Goal: Information Seeking & Learning: Learn about a topic

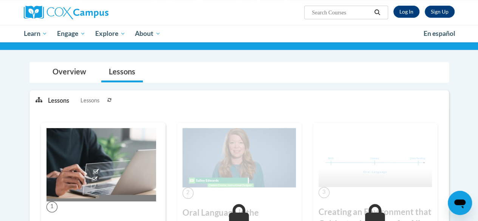
scroll to position [71, 0]
click at [66, 79] on link "Overview" at bounding box center [69, 72] width 49 height 20
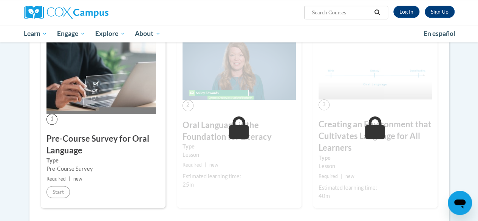
scroll to position [603, 0]
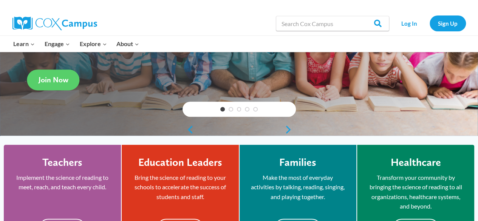
scroll to position [122, 0]
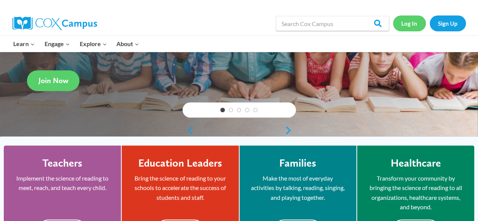
click at [405, 27] on link "Log In" at bounding box center [409, 22] width 33 height 15
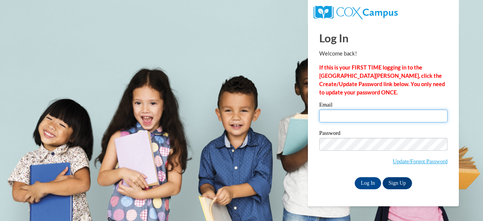
click at [368, 111] on input "Email" at bounding box center [384, 116] width 128 height 13
type input "e050189@muscogee.k12.ga.us"
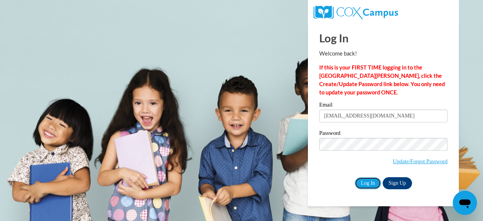
click at [370, 182] on input "Log In" at bounding box center [368, 183] width 26 height 12
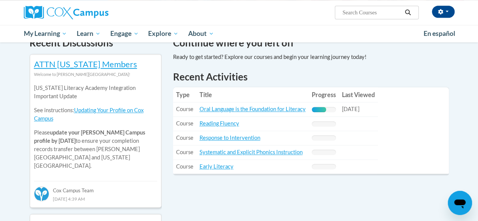
scroll to position [242, 0]
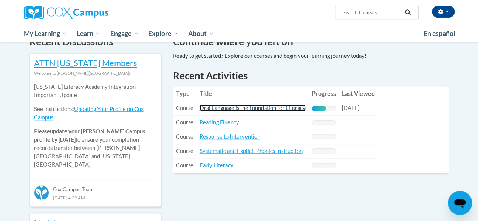
click at [292, 110] on link "Oral Language is the Foundation for Literacy" at bounding box center [252, 108] width 106 height 6
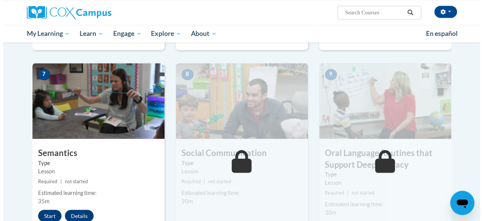
scroll to position [570, 0]
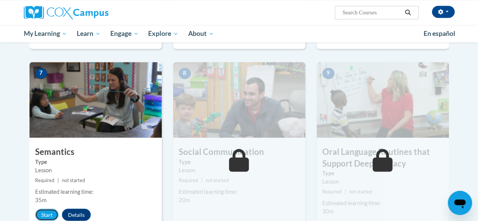
click at [44, 215] on button "Start" at bounding box center [46, 215] width 23 height 12
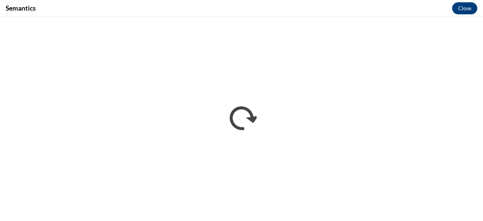
scroll to position [0, 0]
